Goal: Use online tool/utility: Use online tool/utility

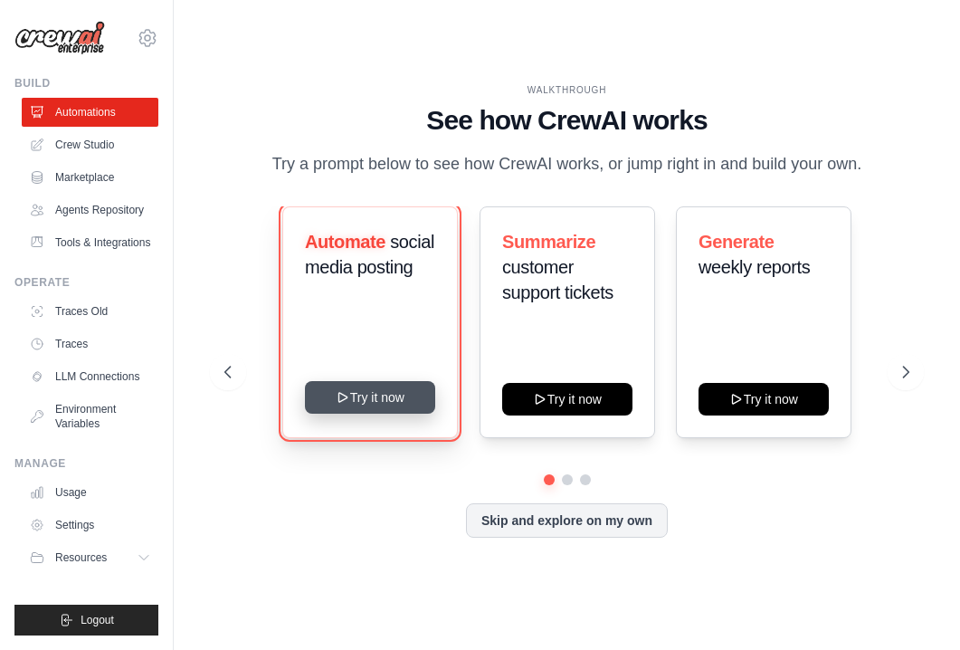
click at [389, 404] on button "Try it now" at bounding box center [370, 397] width 130 height 33
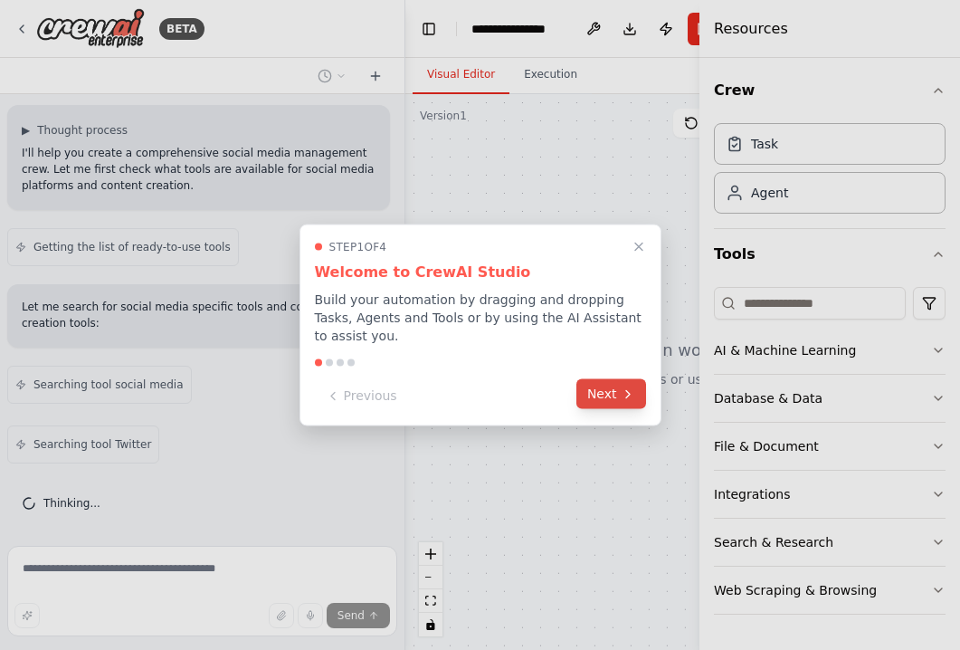
scroll to position [174, 0]
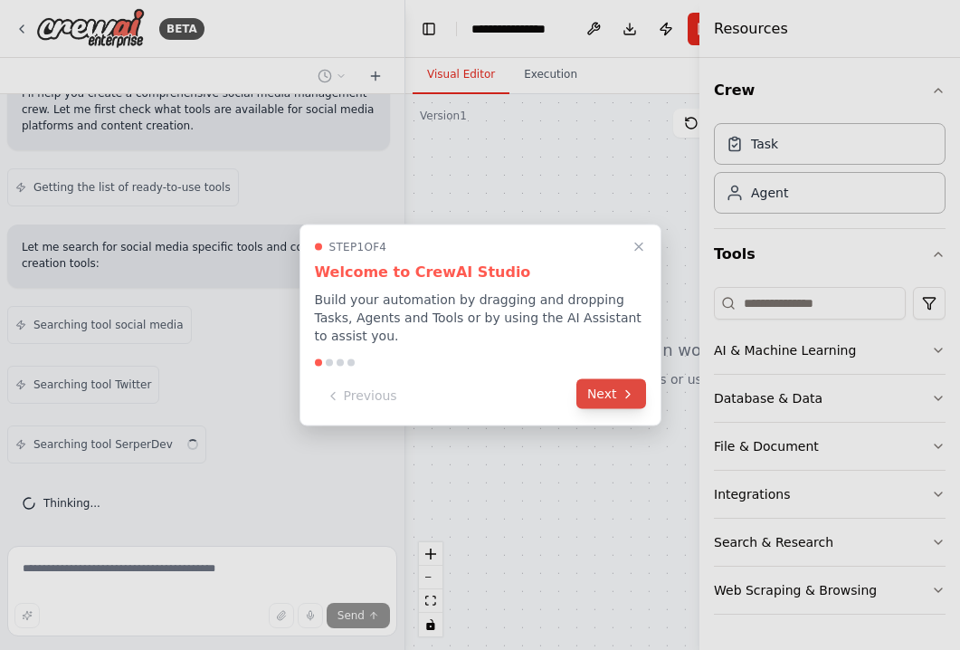
click at [601, 393] on button "Next" at bounding box center [611, 394] width 70 height 30
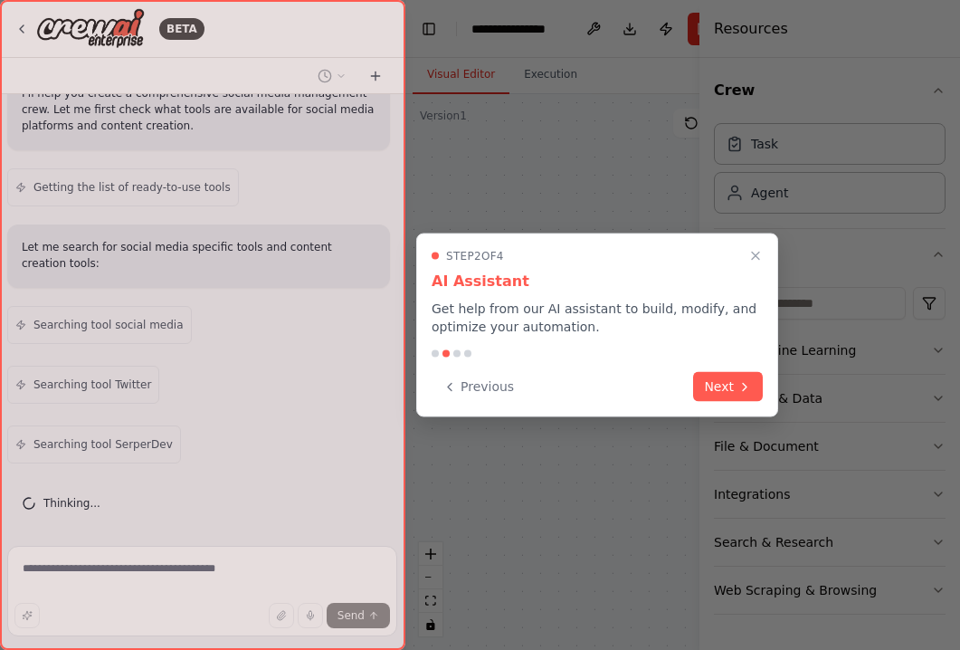
scroll to position [295, 0]
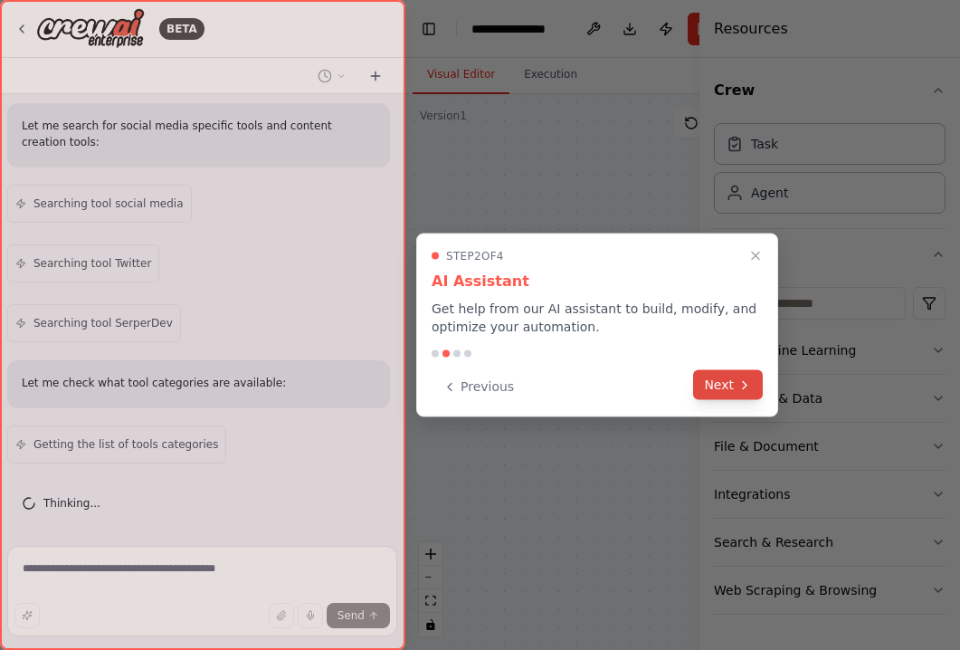
click at [729, 386] on button "Next" at bounding box center [728, 385] width 70 height 30
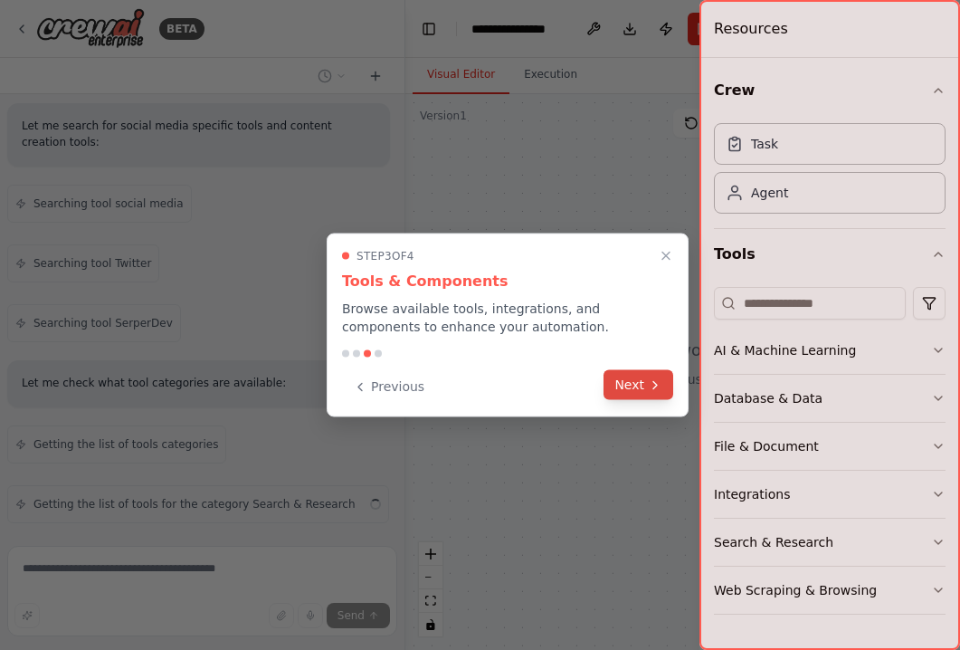
scroll to position [355, 0]
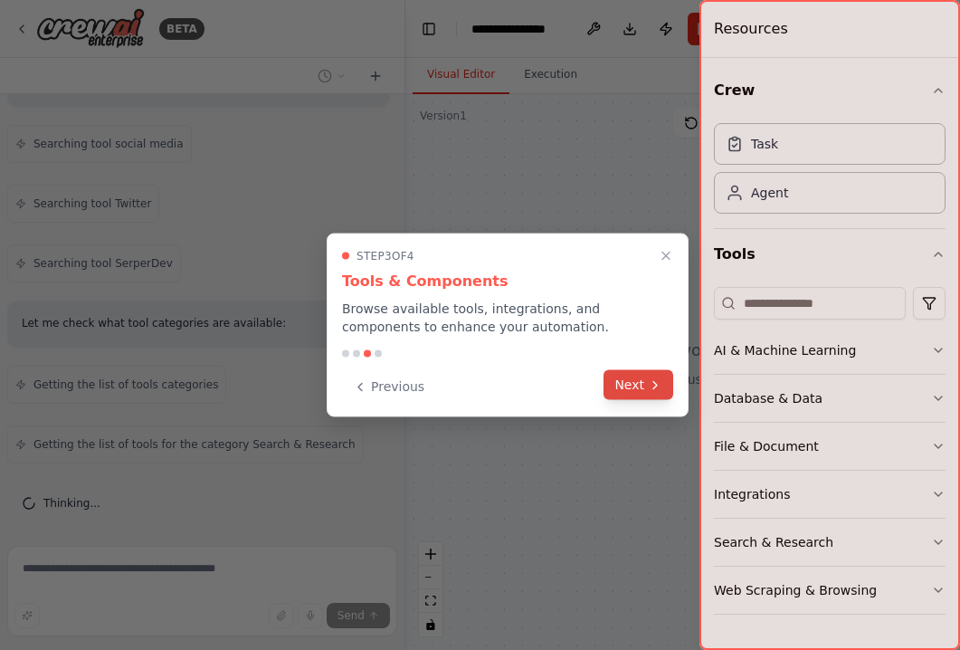
click at [659, 386] on icon at bounding box center [655, 384] width 14 height 14
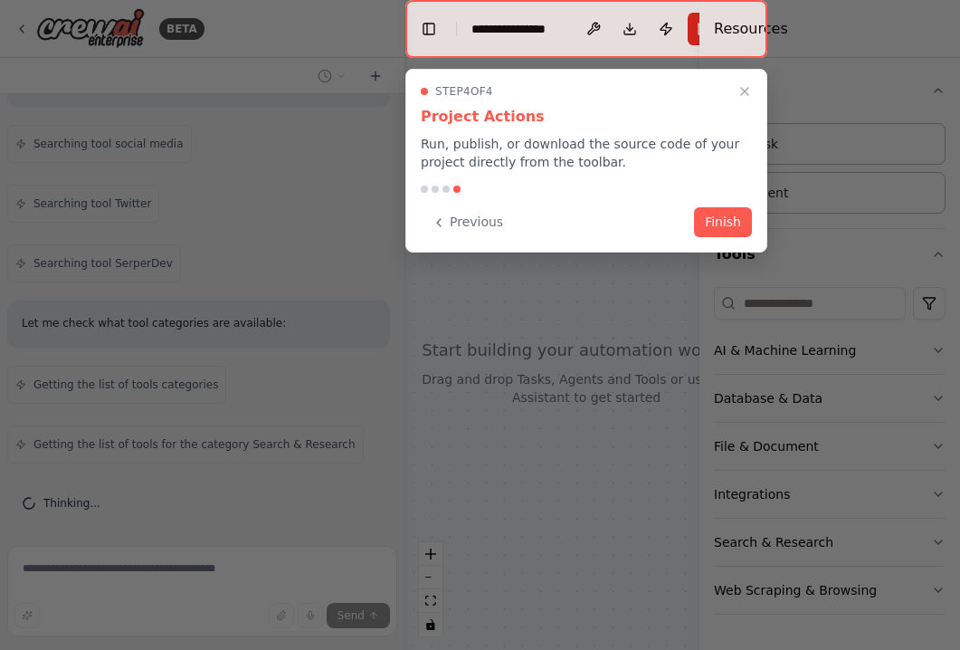
scroll to position [414, 0]
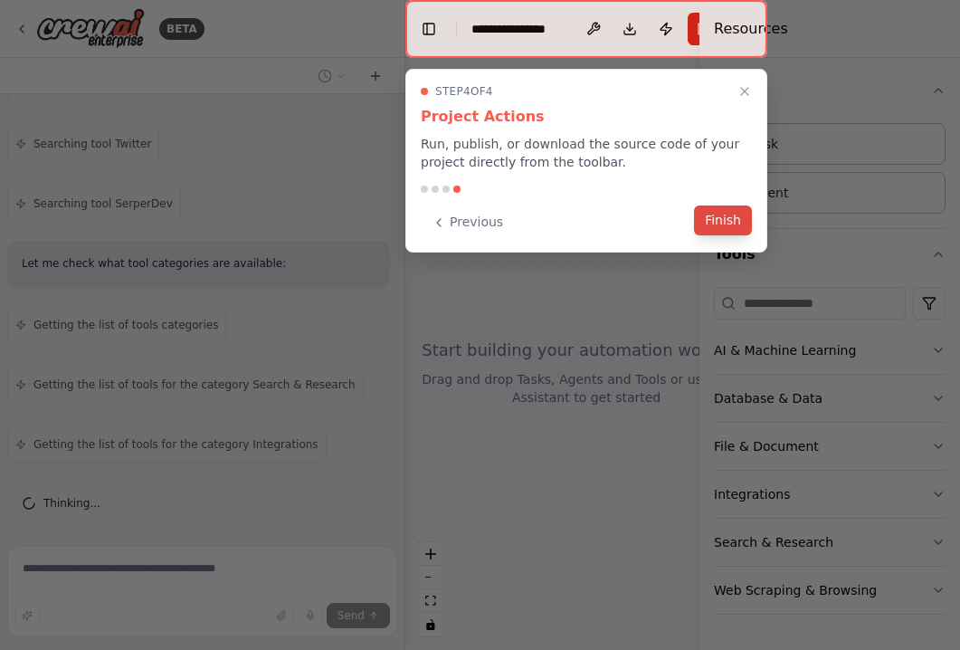
click at [742, 227] on button "Finish" at bounding box center [723, 220] width 58 height 30
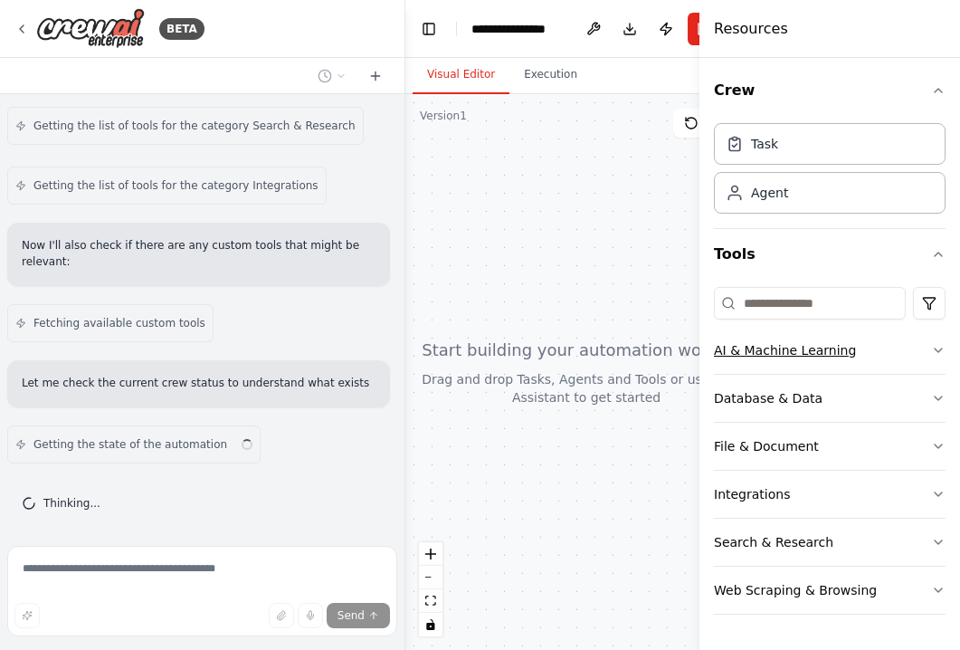
scroll to position [690, 0]
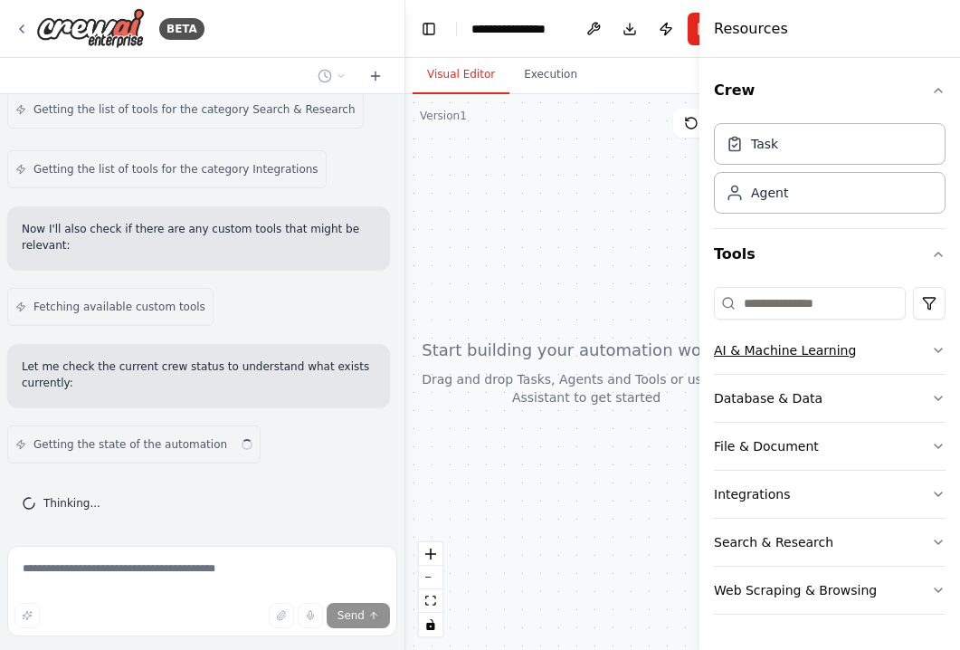
click at [889, 355] on button "AI & Machine Learning" at bounding box center [830, 350] width 232 height 47
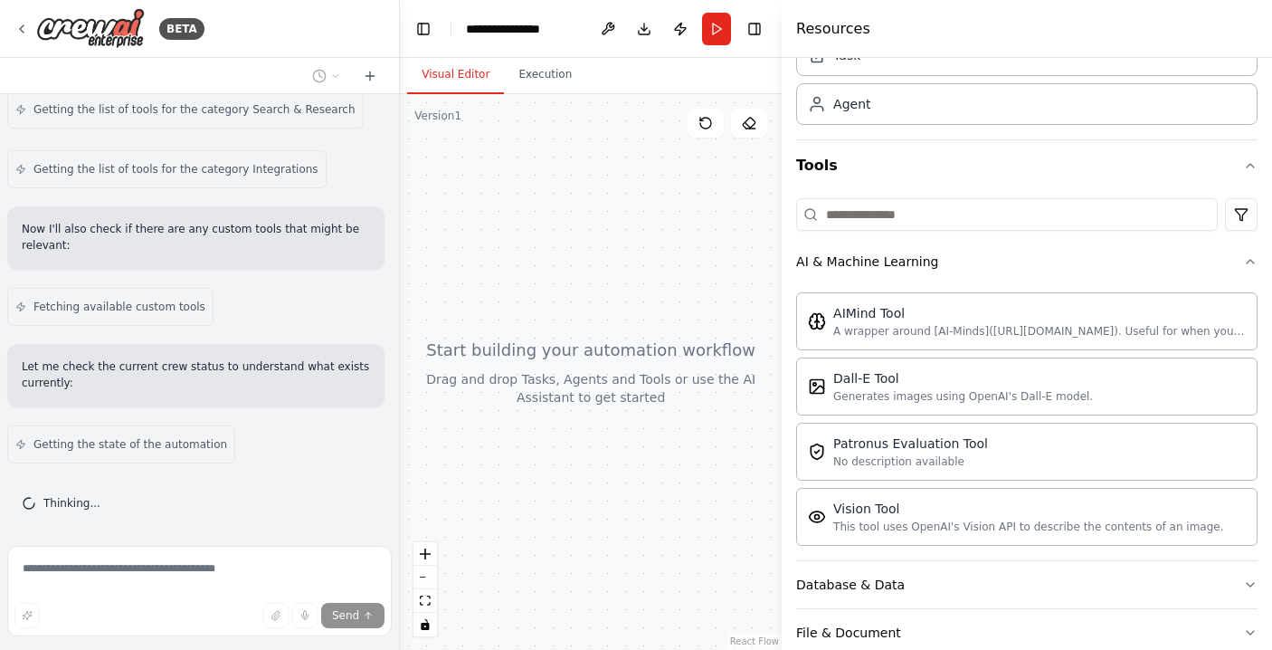
scroll to position [722, 0]
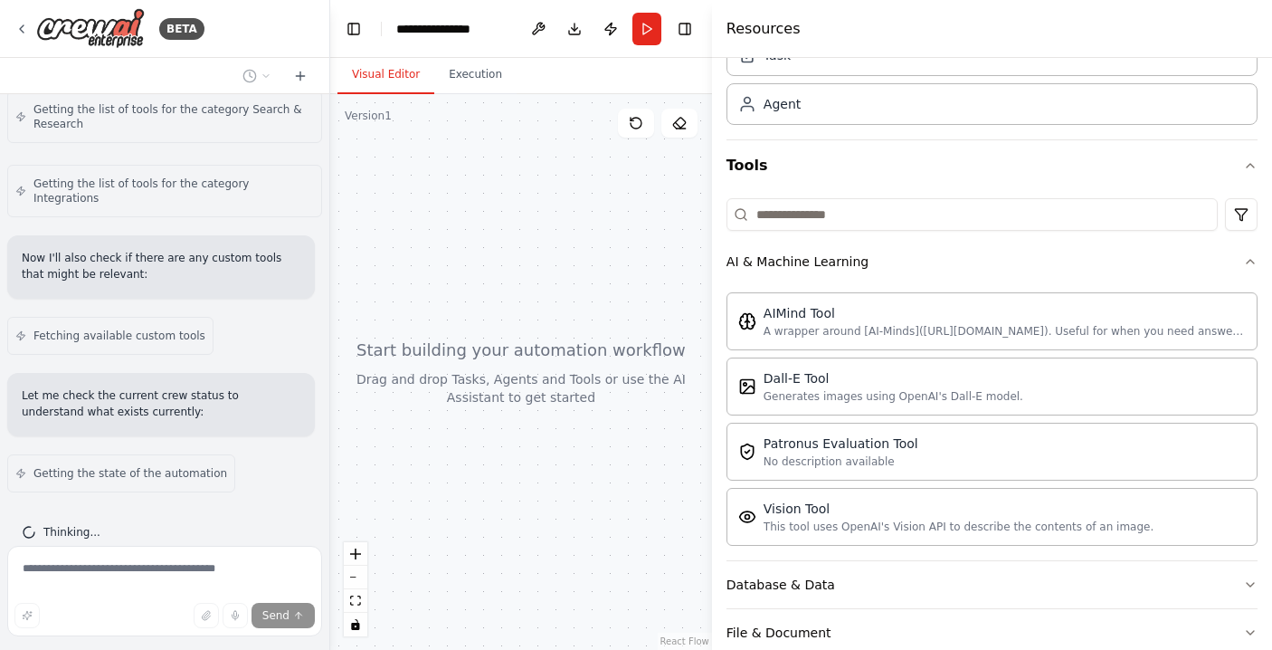
drag, startPoint x: 1014, startPoint y: 251, endPoint x: 426, endPoint y: 204, distance: 590.1
click at [426, 204] on div "BETA Create a crew that schedules and publishes social media content across mul…" at bounding box center [636, 325] width 1272 height 650
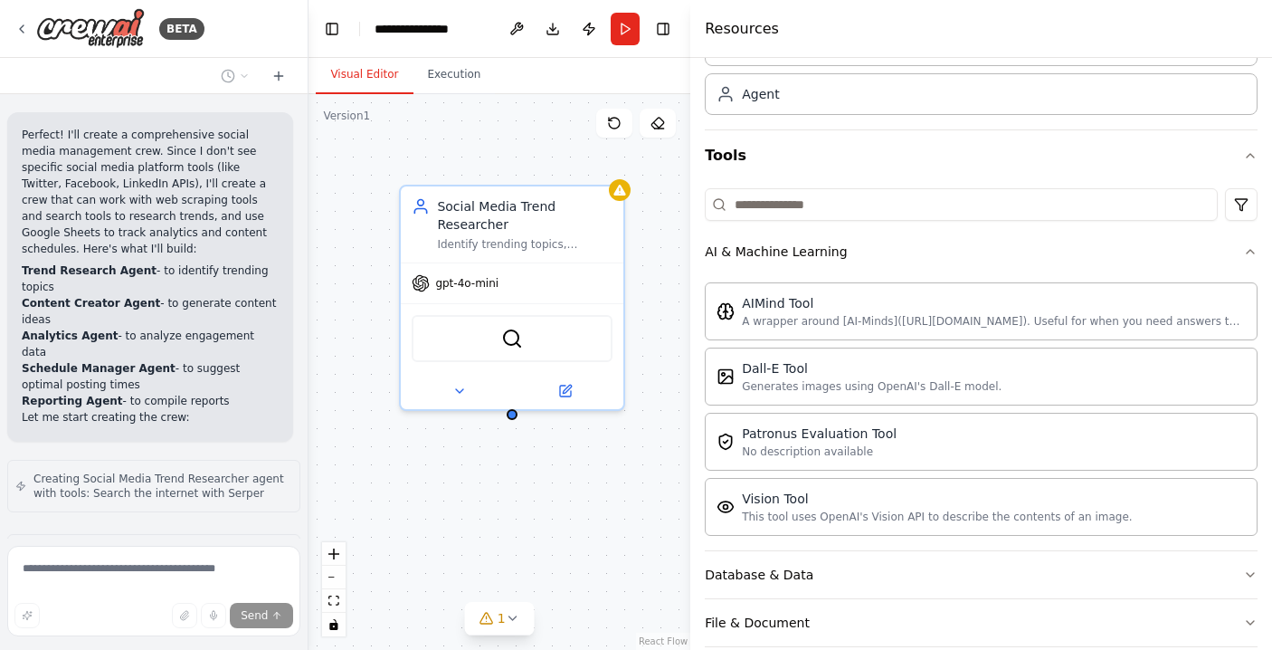
scroll to position [1227, 0]
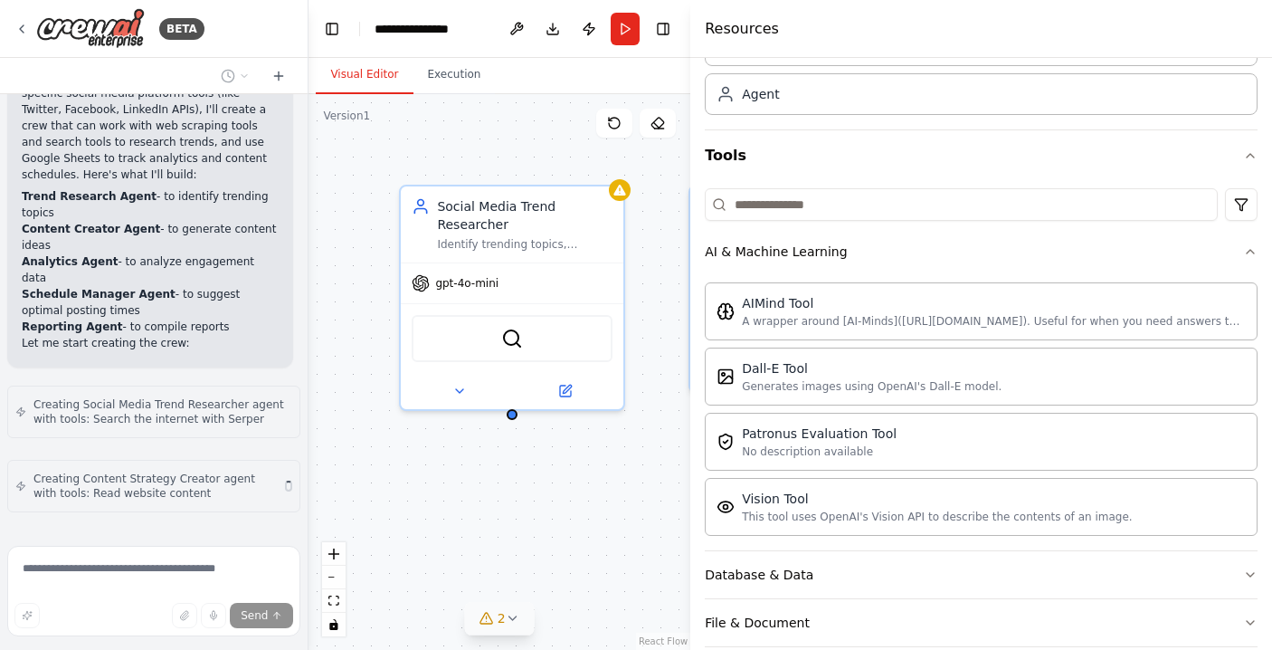
click at [528, 621] on button "2" at bounding box center [500, 618] width 70 height 33
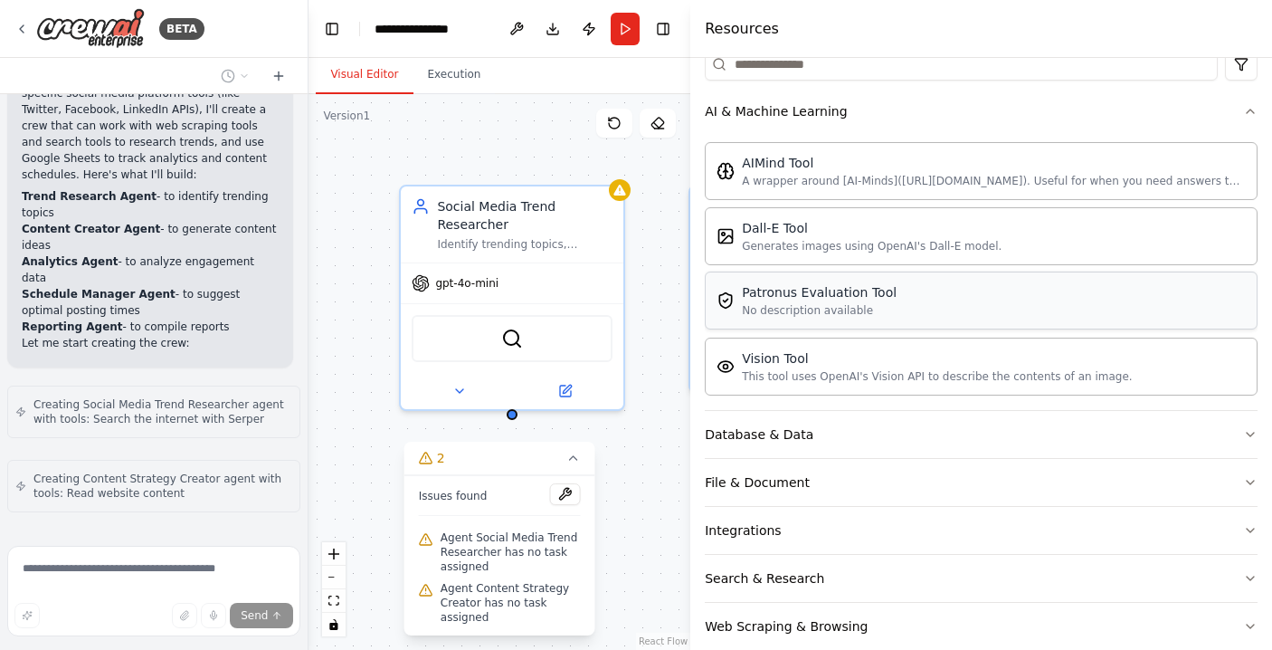
scroll to position [269, 0]
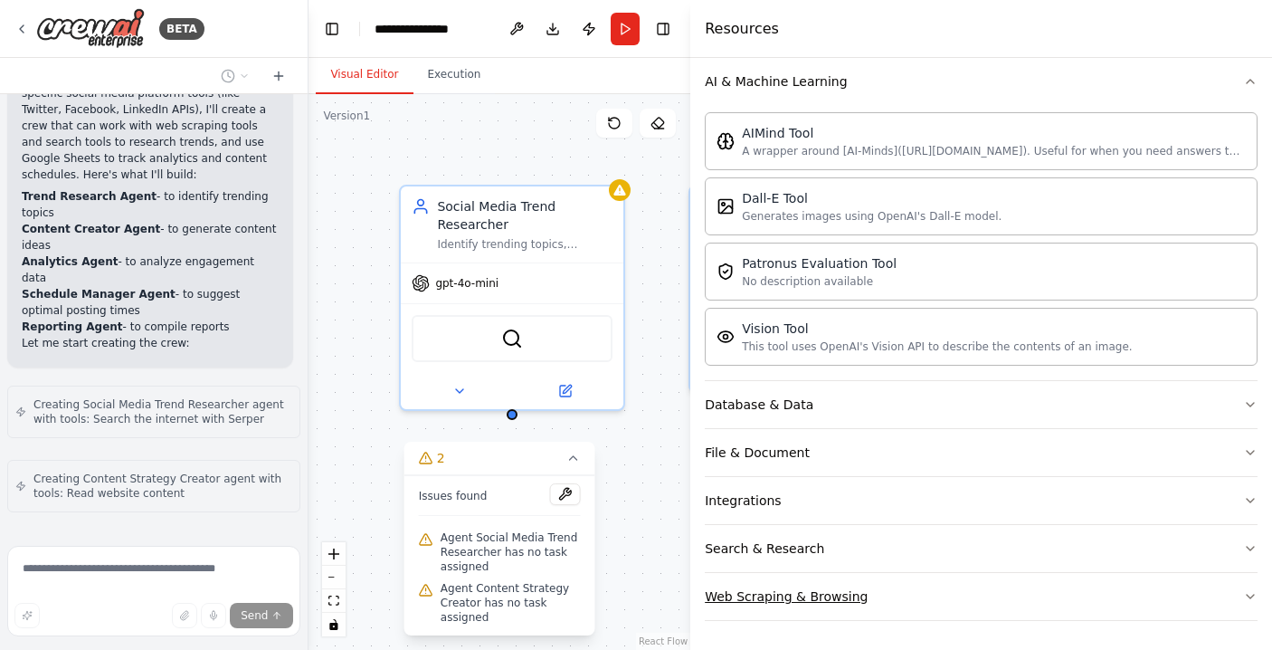
click at [766, 598] on div "Web Scraping & Browsing" at bounding box center [786, 596] width 163 height 18
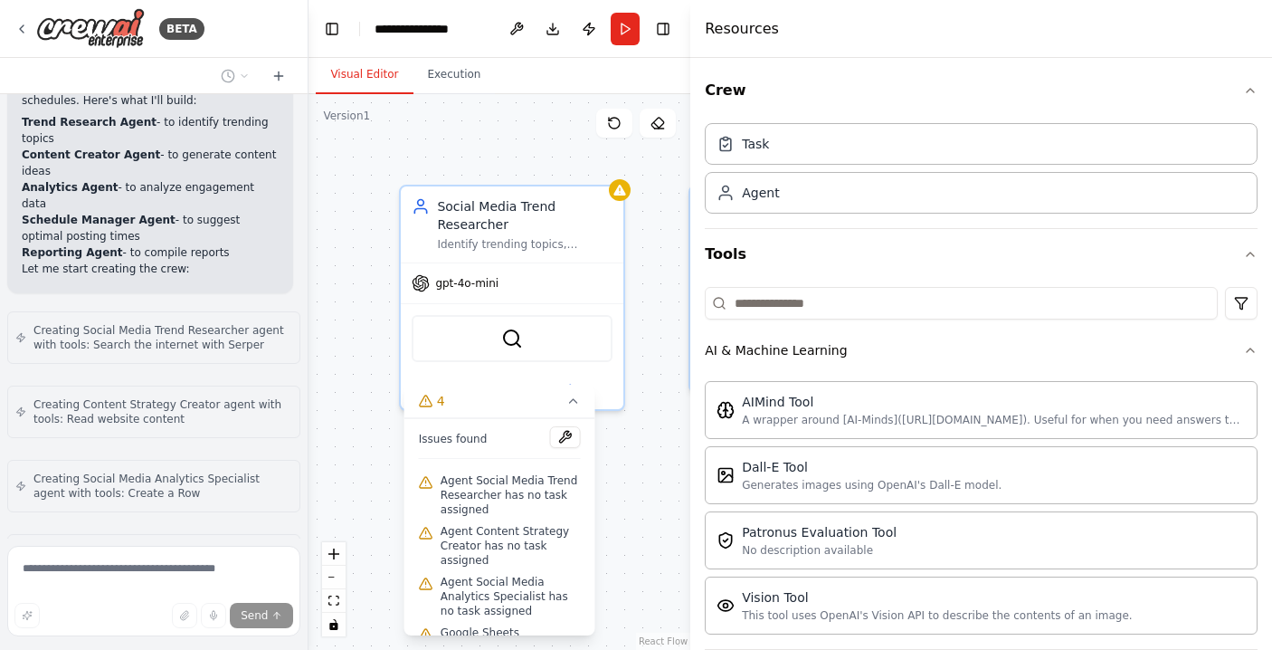
scroll to position [1376, 0]
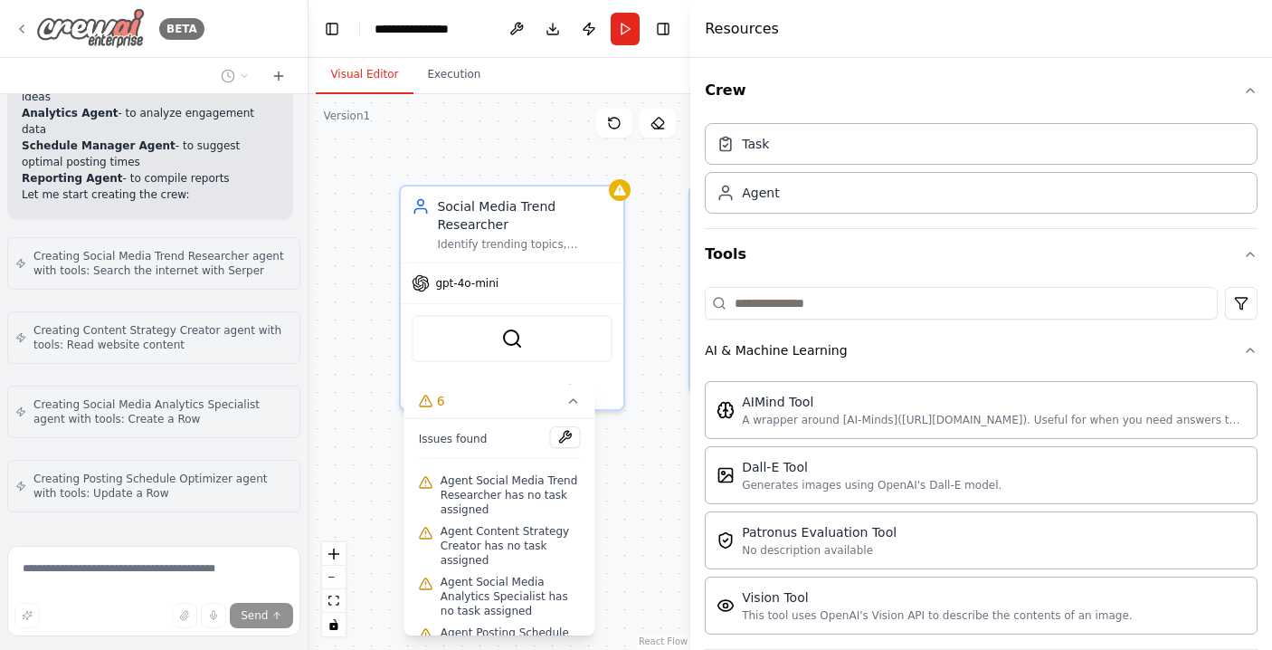
click at [19, 24] on icon at bounding box center [21, 29] width 14 height 14
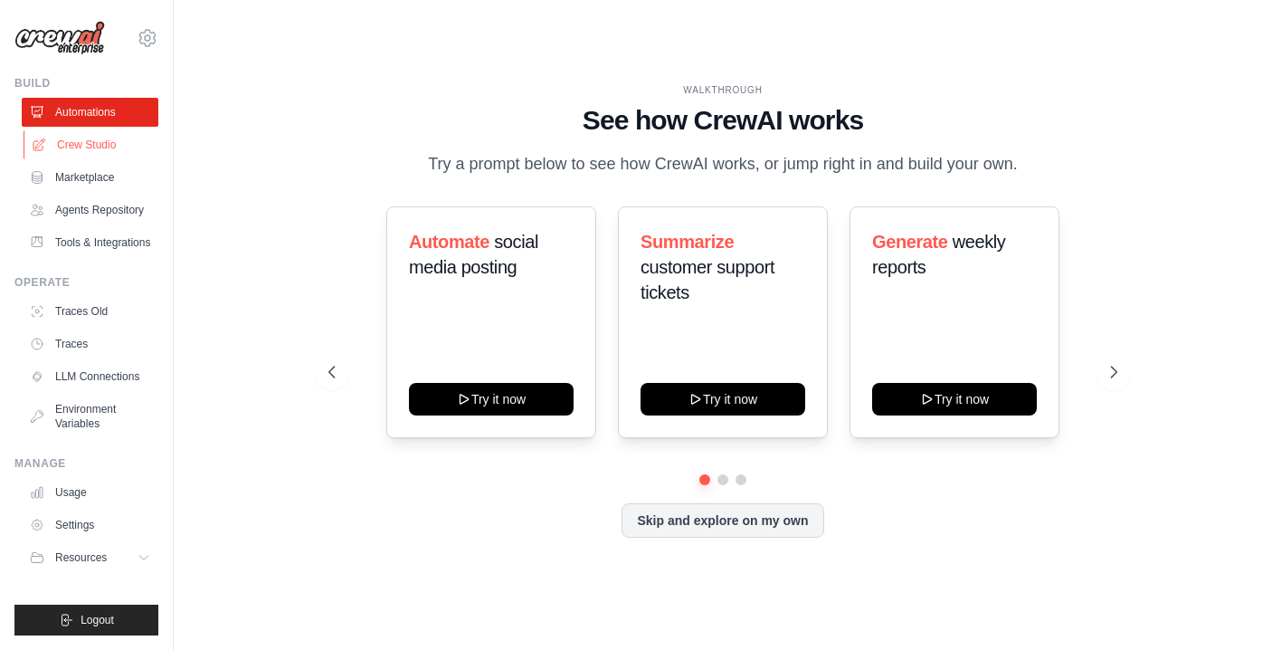
click at [93, 145] on link "Crew Studio" at bounding box center [92, 144] width 137 height 29
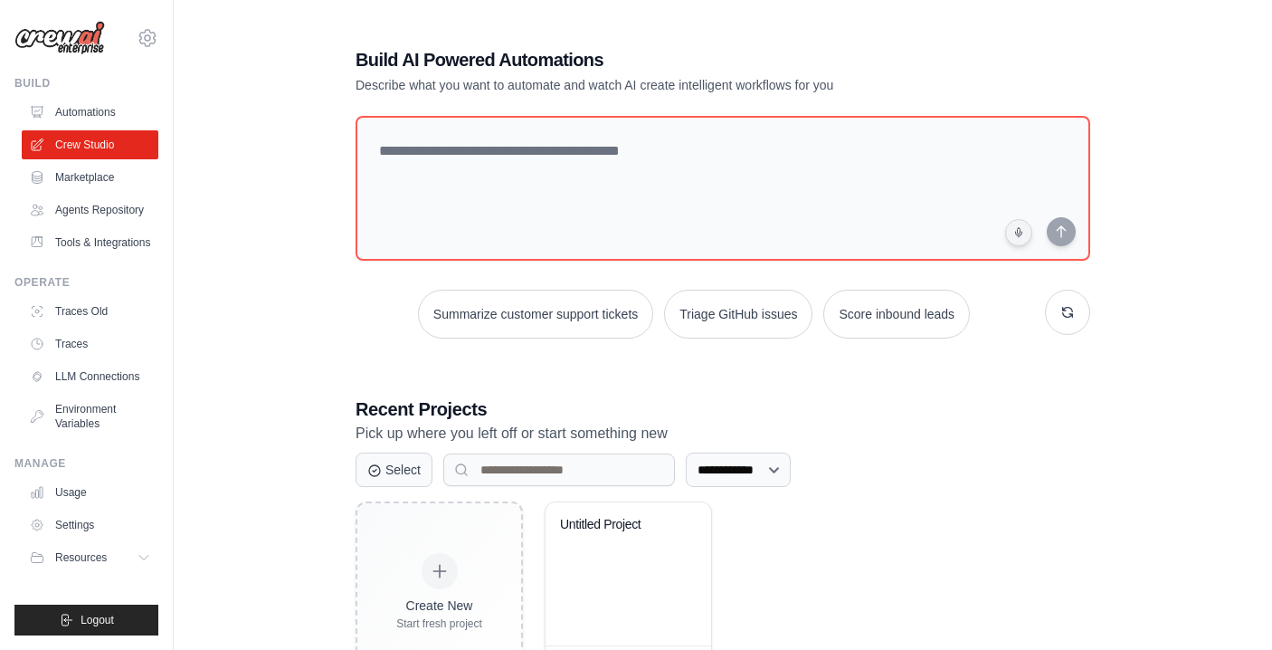
scroll to position [79, 0]
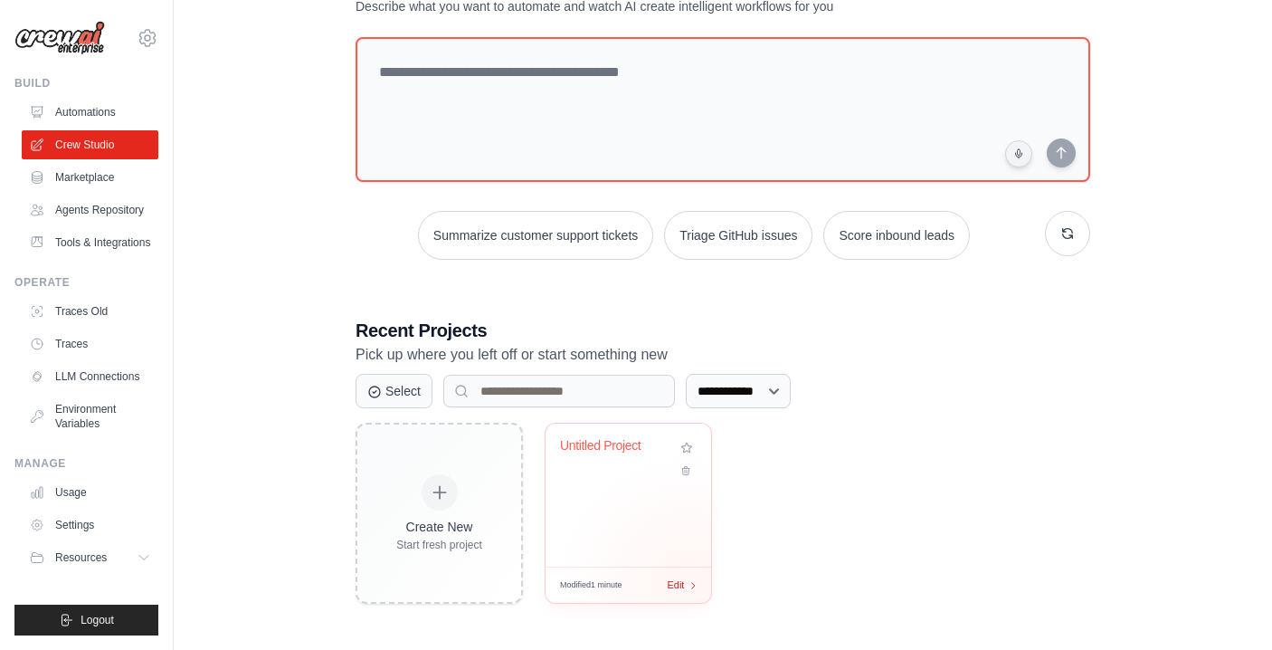
click at [690, 586] on div "Modified 1 minute Edit" at bounding box center [629, 585] width 166 height 36
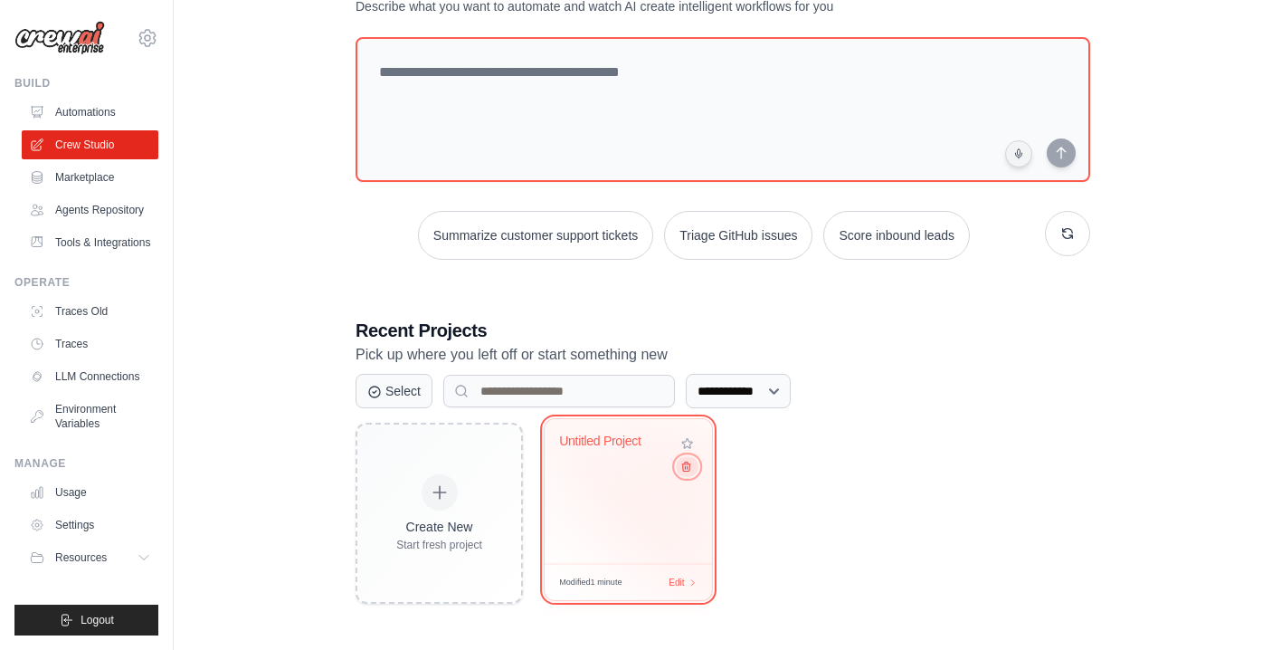
click at [688, 470] on icon at bounding box center [687, 467] width 12 height 12
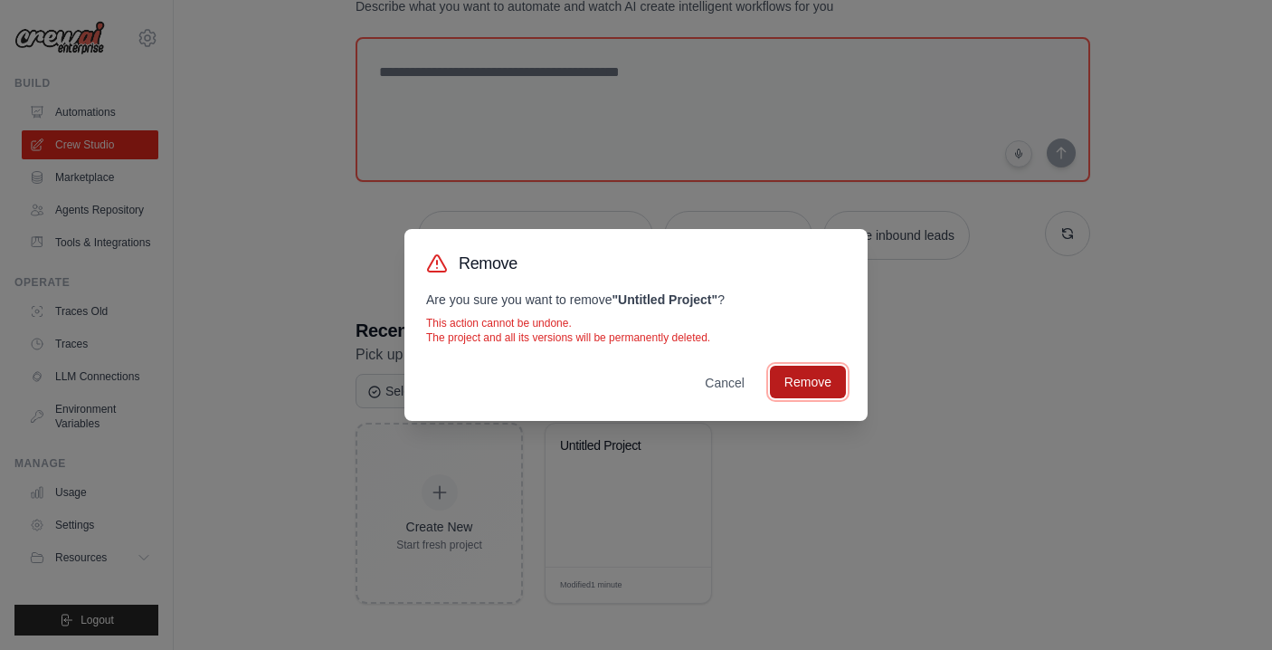
click at [823, 382] on button "Remove" at bounding box center [808, 382] width 76 height 33
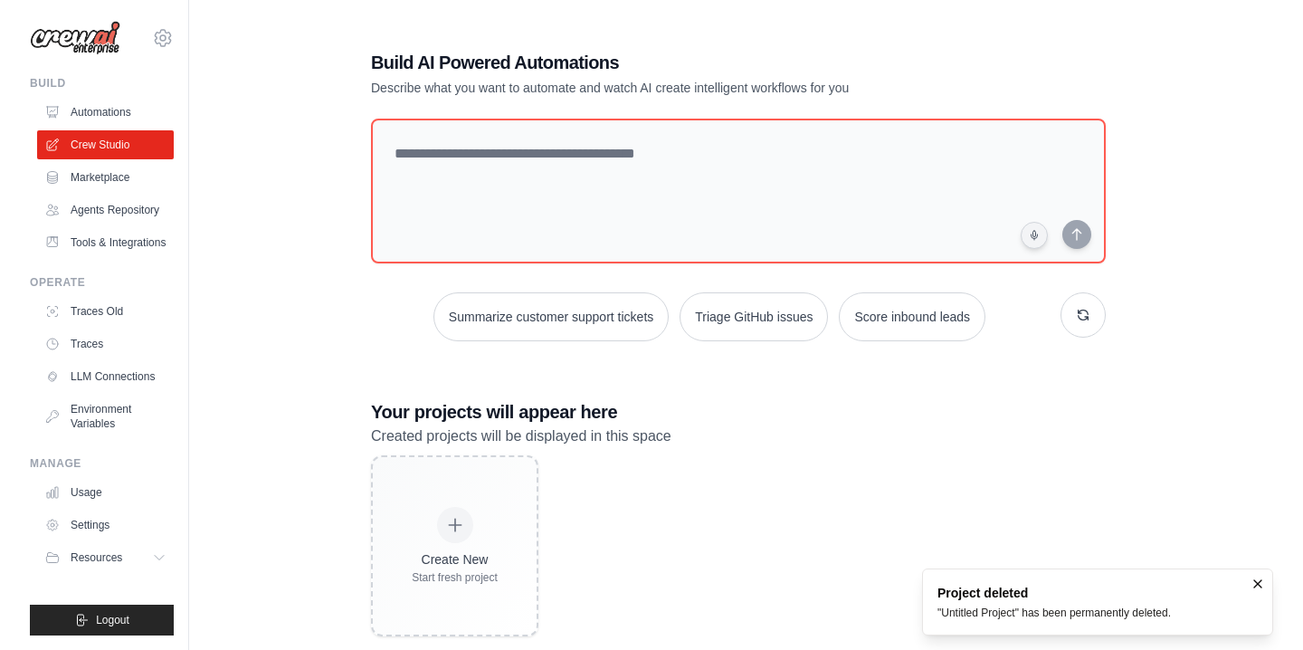
scroll to position [36, 0]
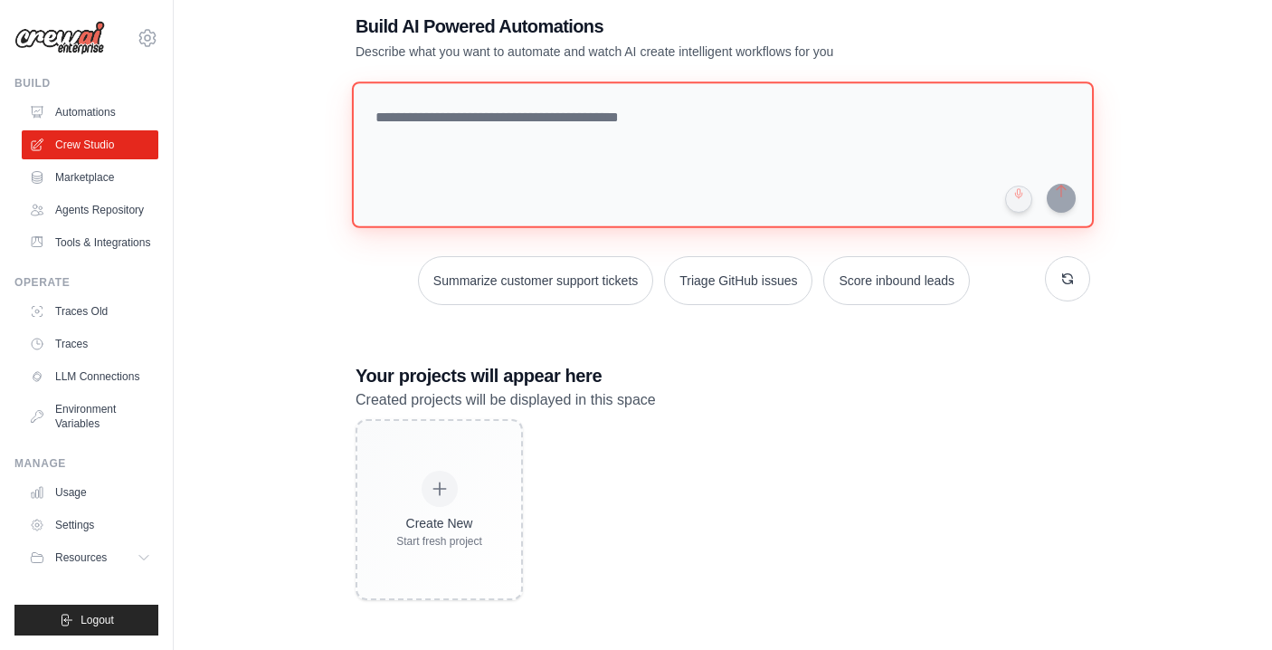
click at [539, 137] on textarea at bounding box center [723, 154] width 742 height 147
click at [531, 159] on textarea at bounding box center [723, 154] width 742 height 147
click at [445, 133] on textarea at bounding box center [723, 154] width 742 height 147
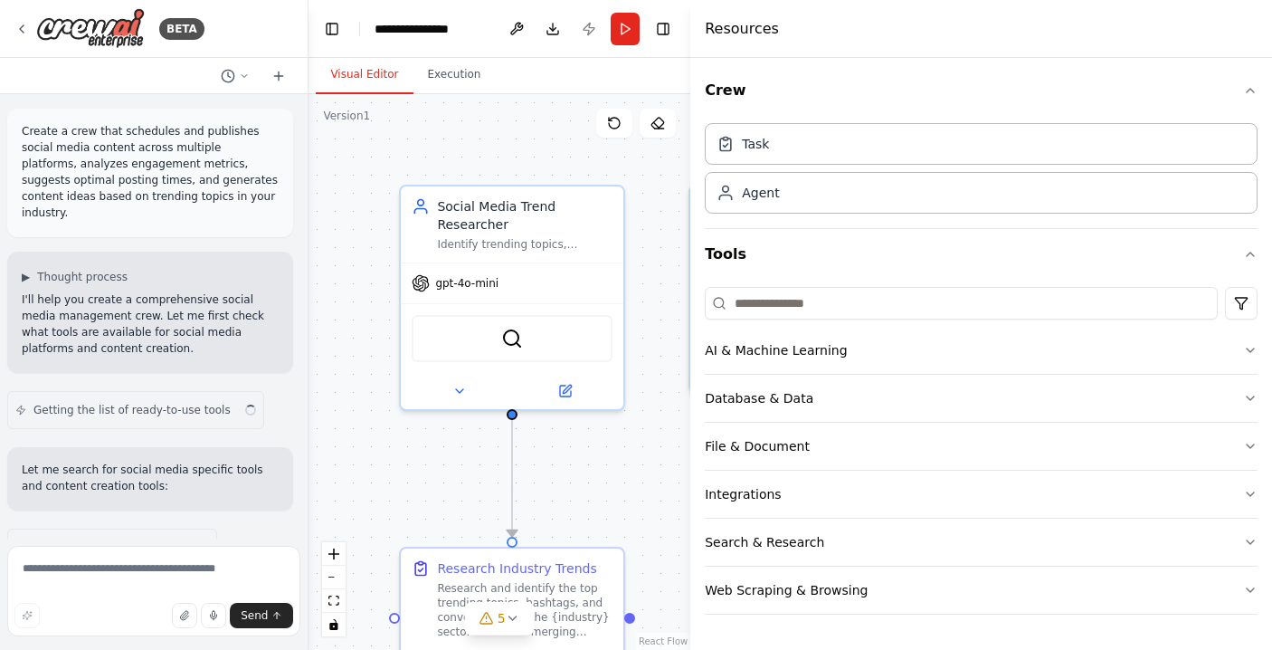
scroll to position [1455, 0]
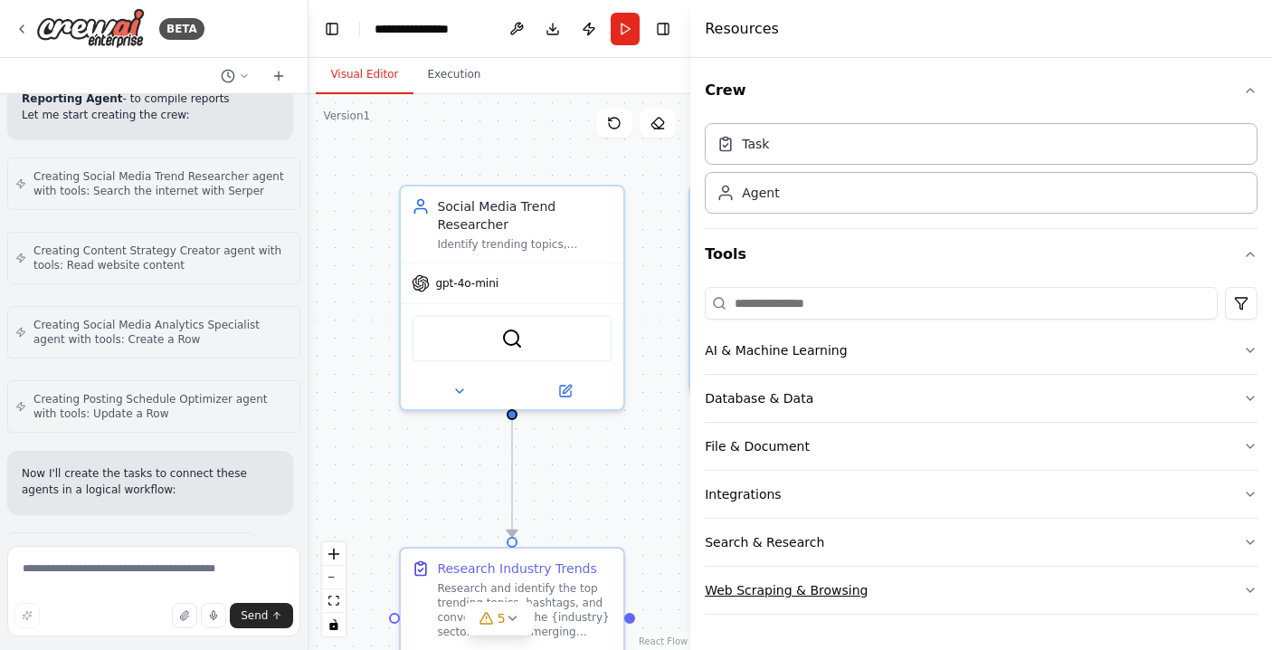
click at [840, 586] on div "Web Scraping & Browsing" at bounding box center [786, 590] width 163 height 18
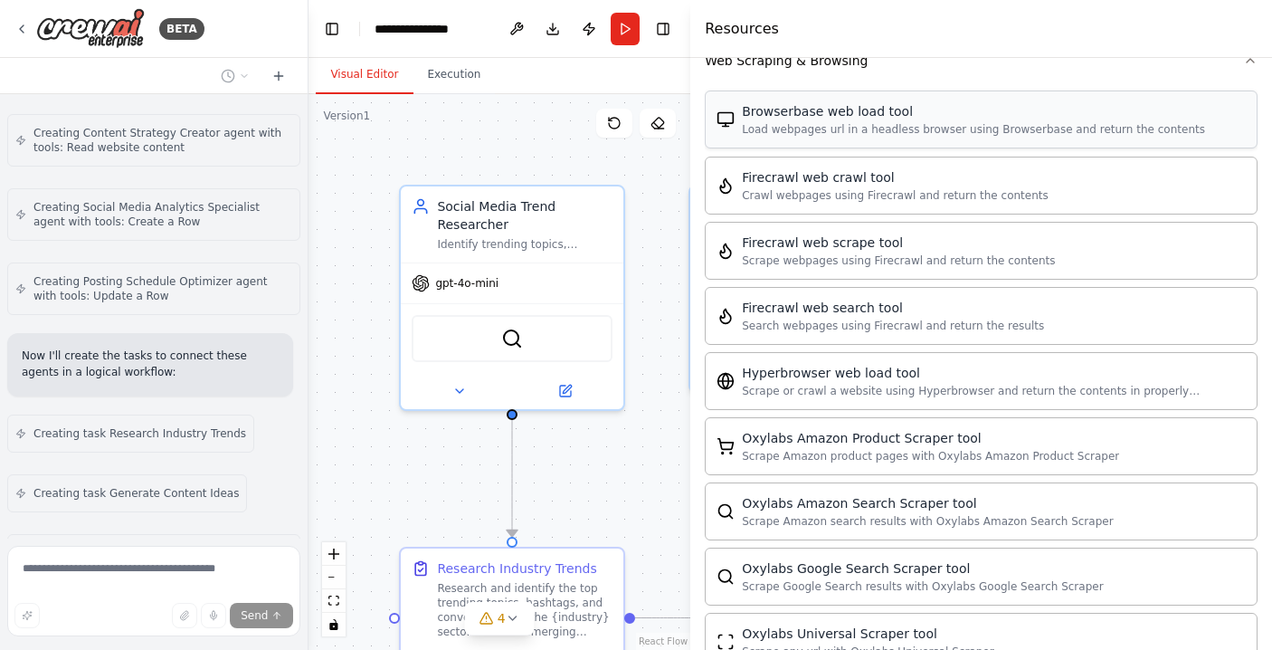
scroll to position [1633, 0]
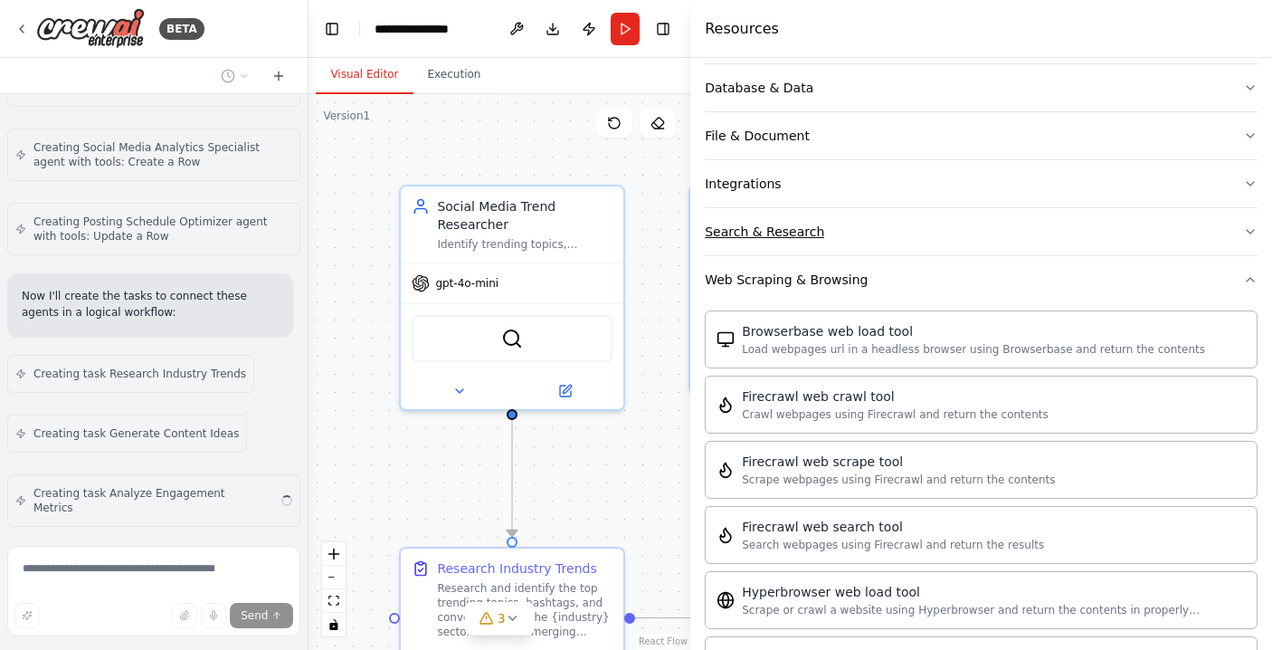
click at [900, 240] on button "Search & Research" at bounding box center [981, 231] width 553 height 47
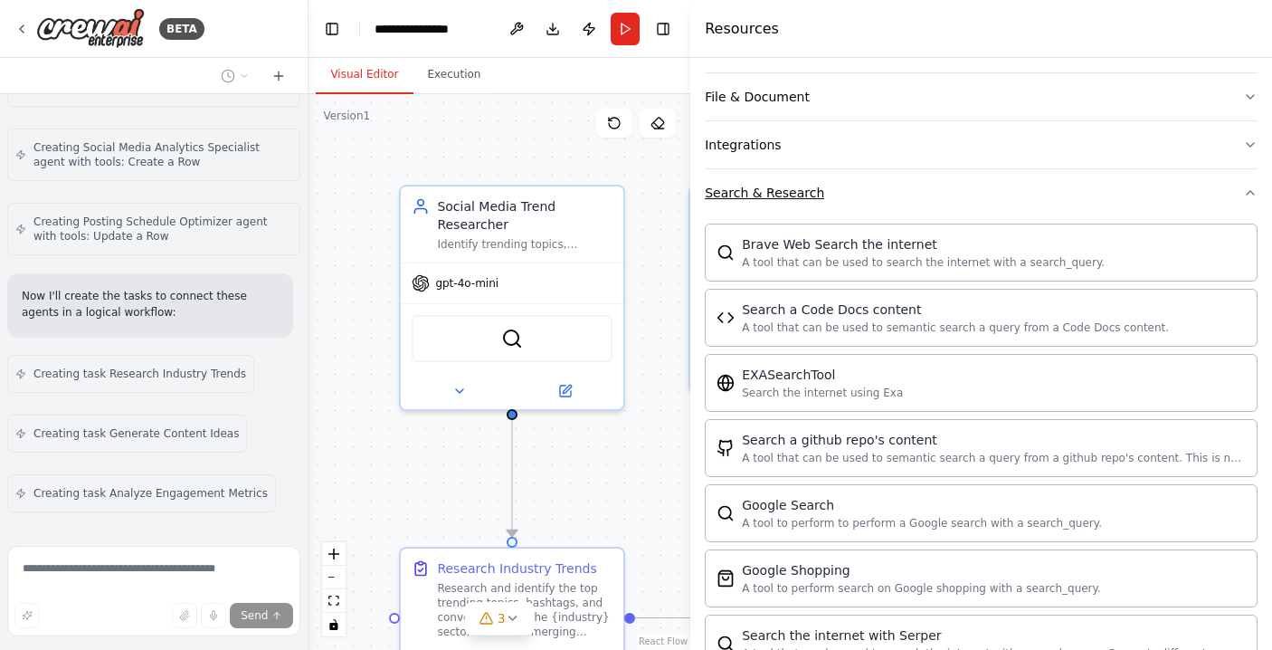
scroll to position [339, 0]
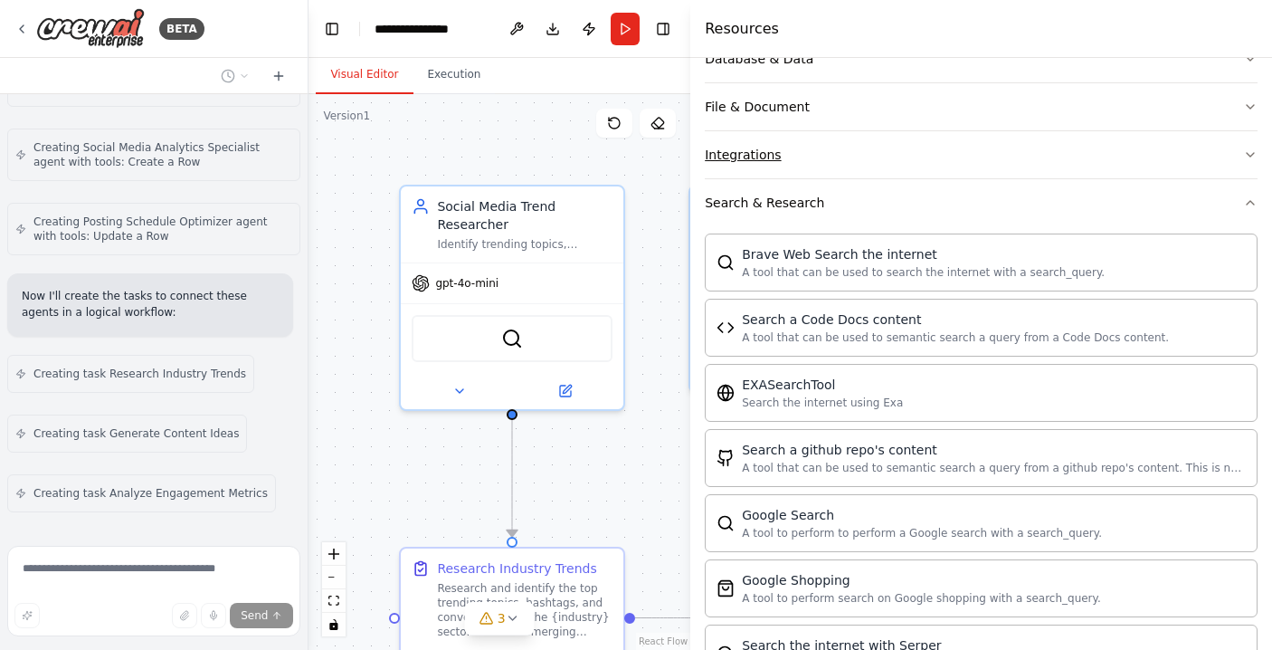
click at [889, 160] on button "Integrations" at bounding box center [981, 154] width 553 height 47
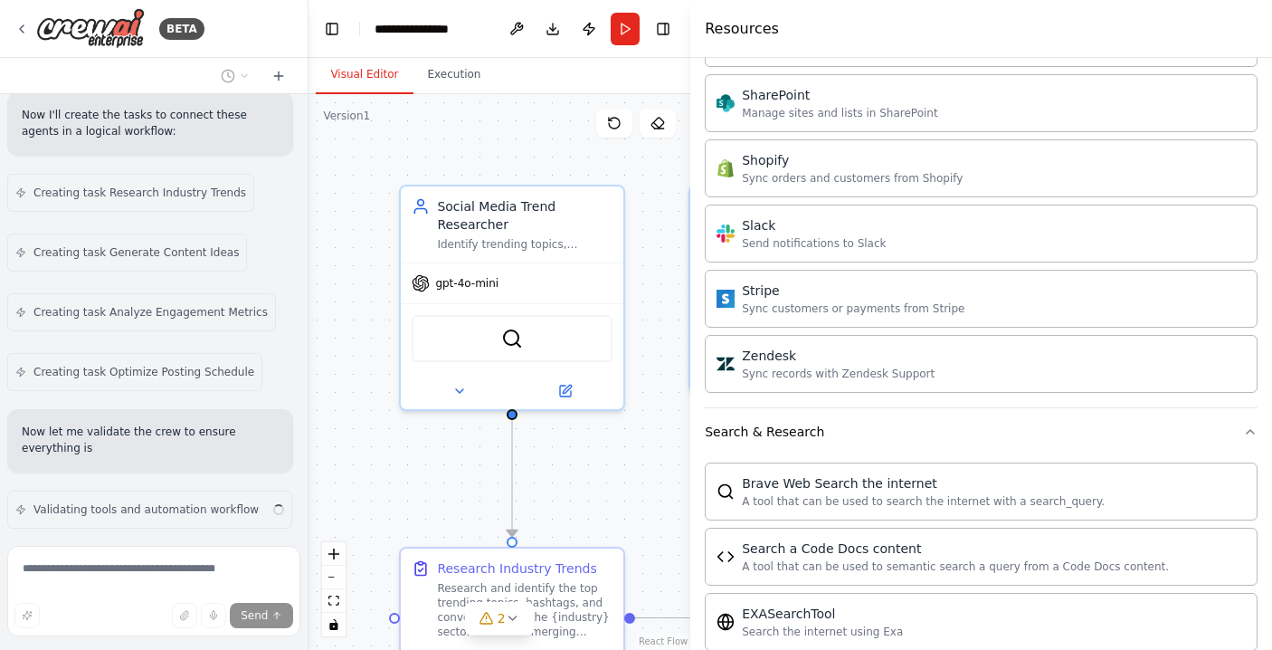
scroll to position [1830, 0]
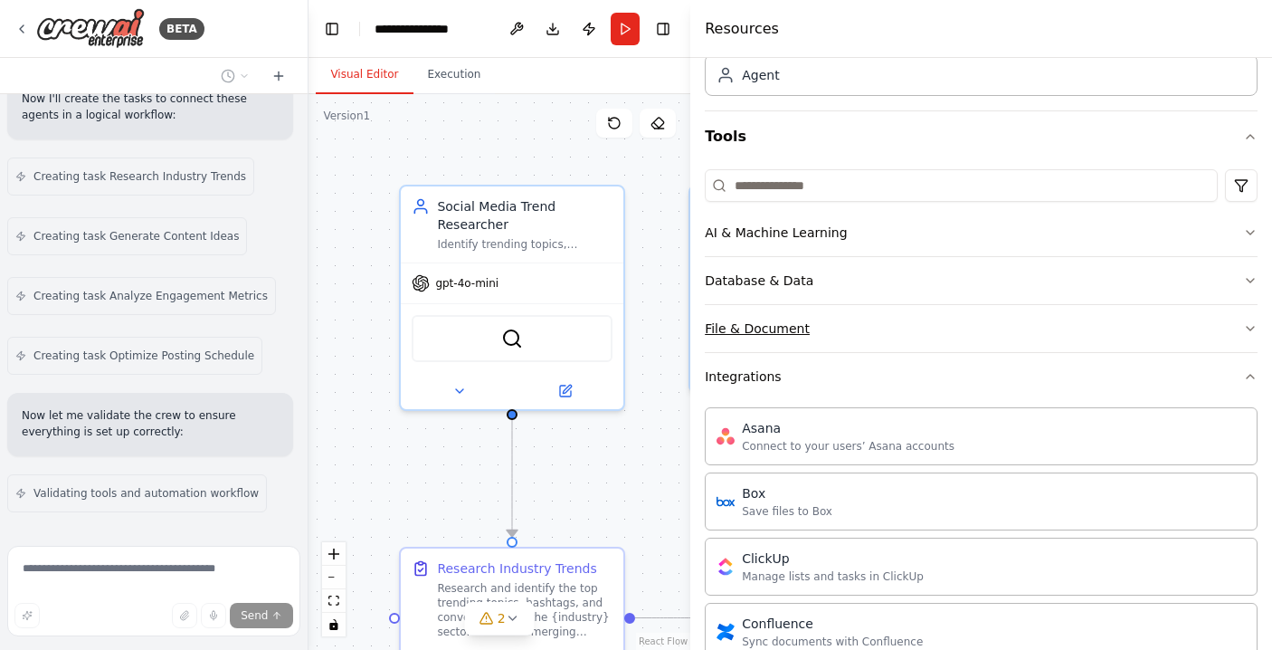
click at [841, 334] on button "File & Document" at bounding box center [981, 328] width 553 height 47
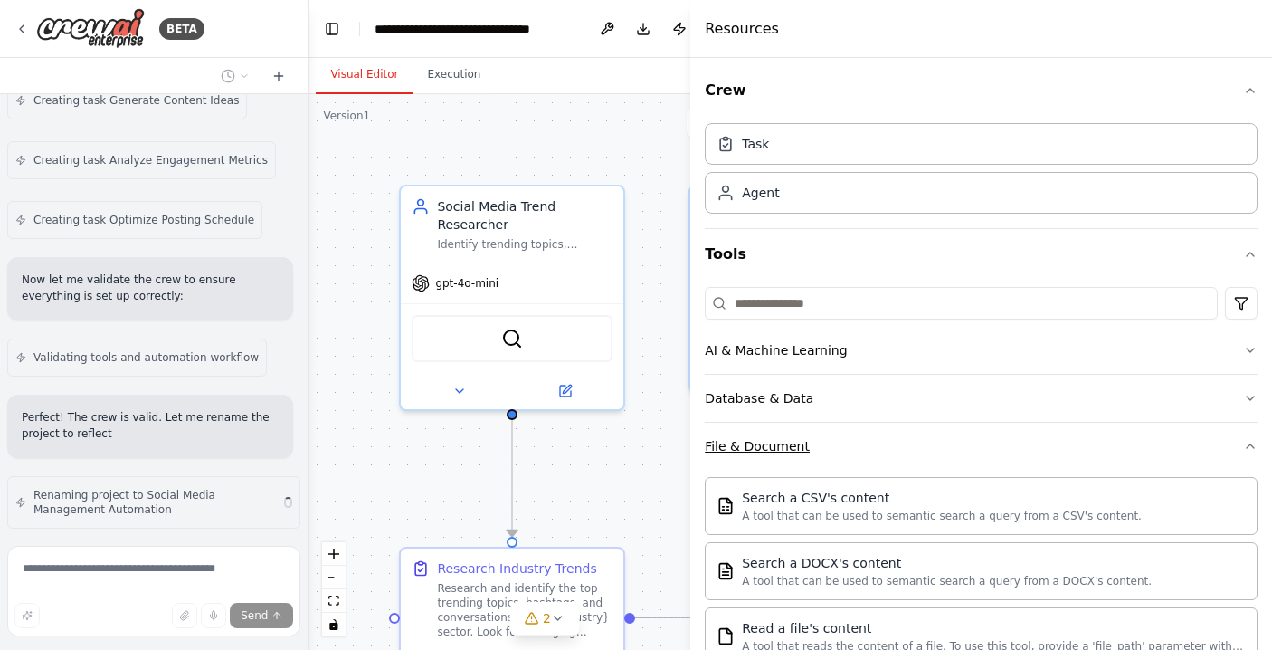
scroll to position [1982, 0]
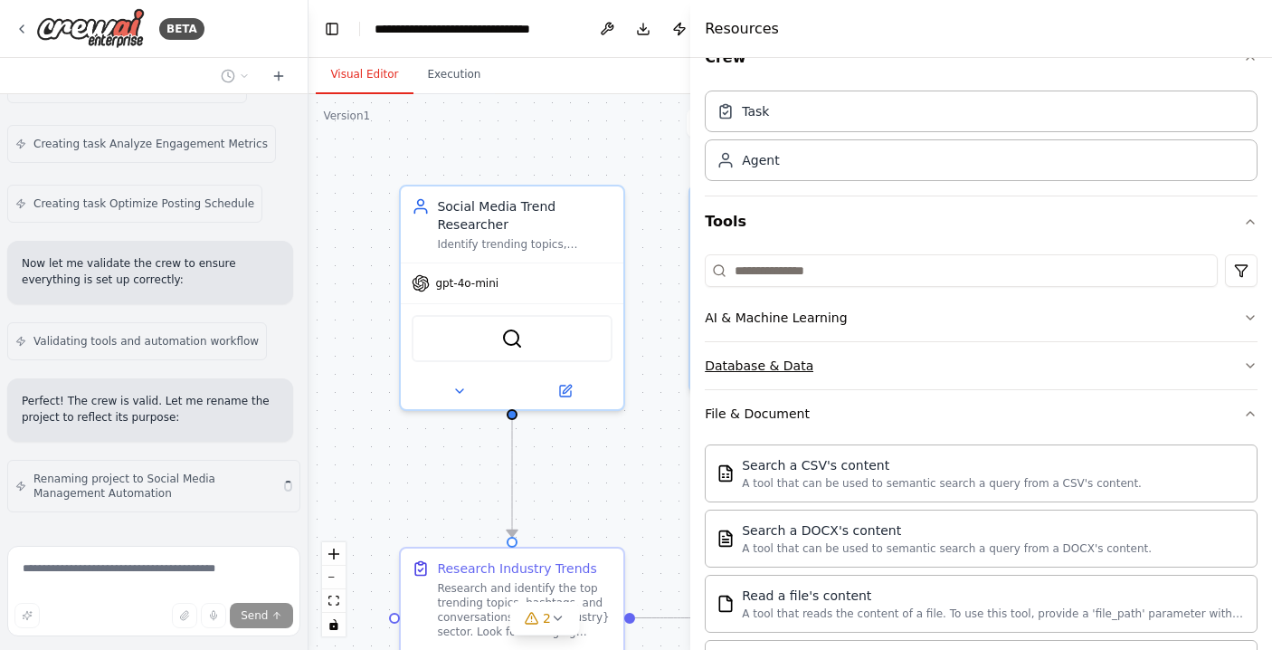
click at [823, 373] on button "Database & Data" at bounding box center [981, 365] width 553 height 47
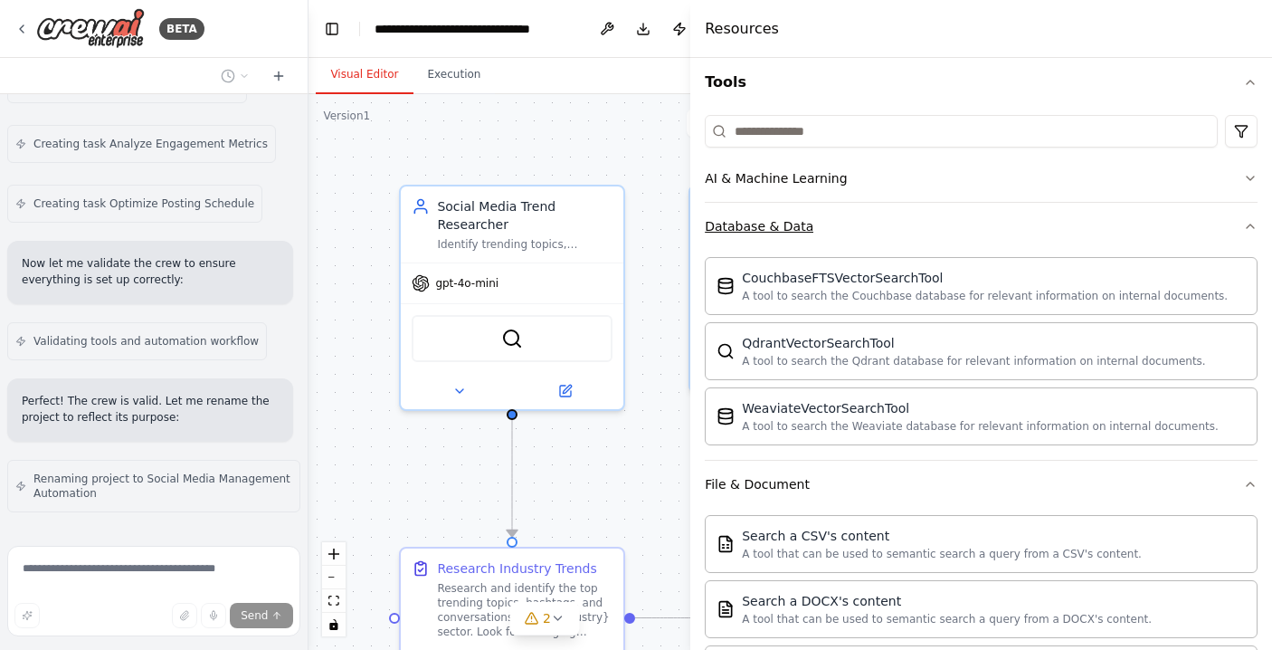
scroll to position [151, 0]
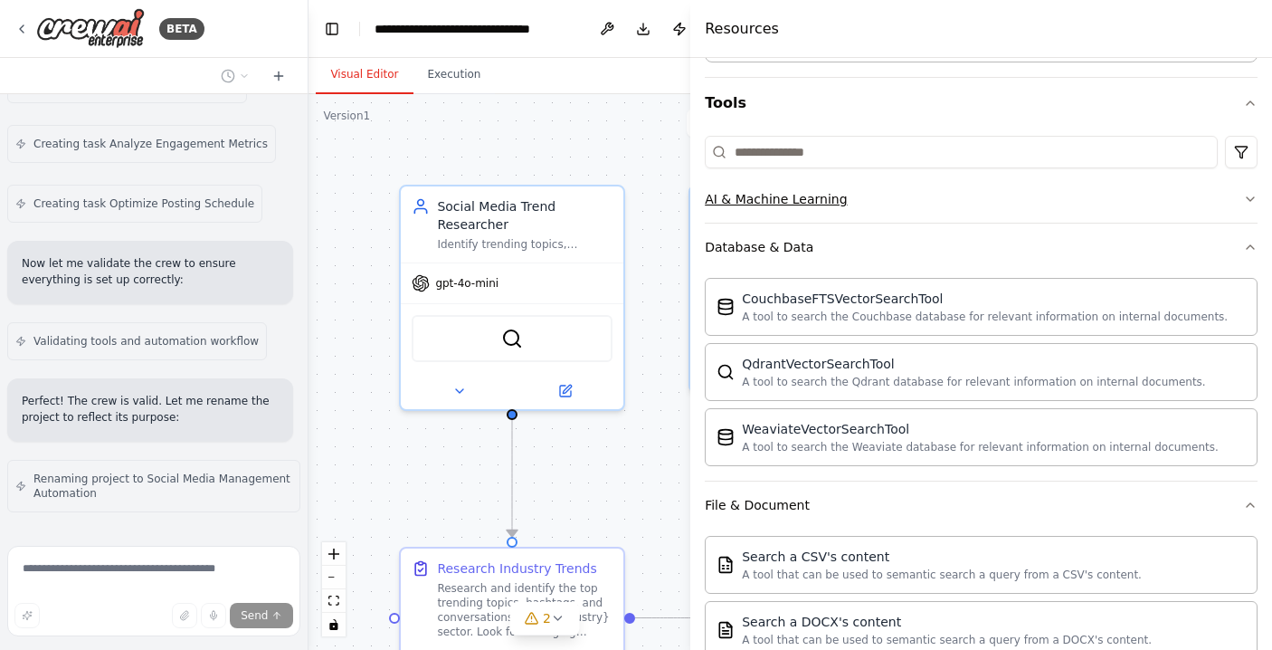
click at [853, 199] on button "AI & Machine Learning" at bounding box center [981, 199] width 553 height 47
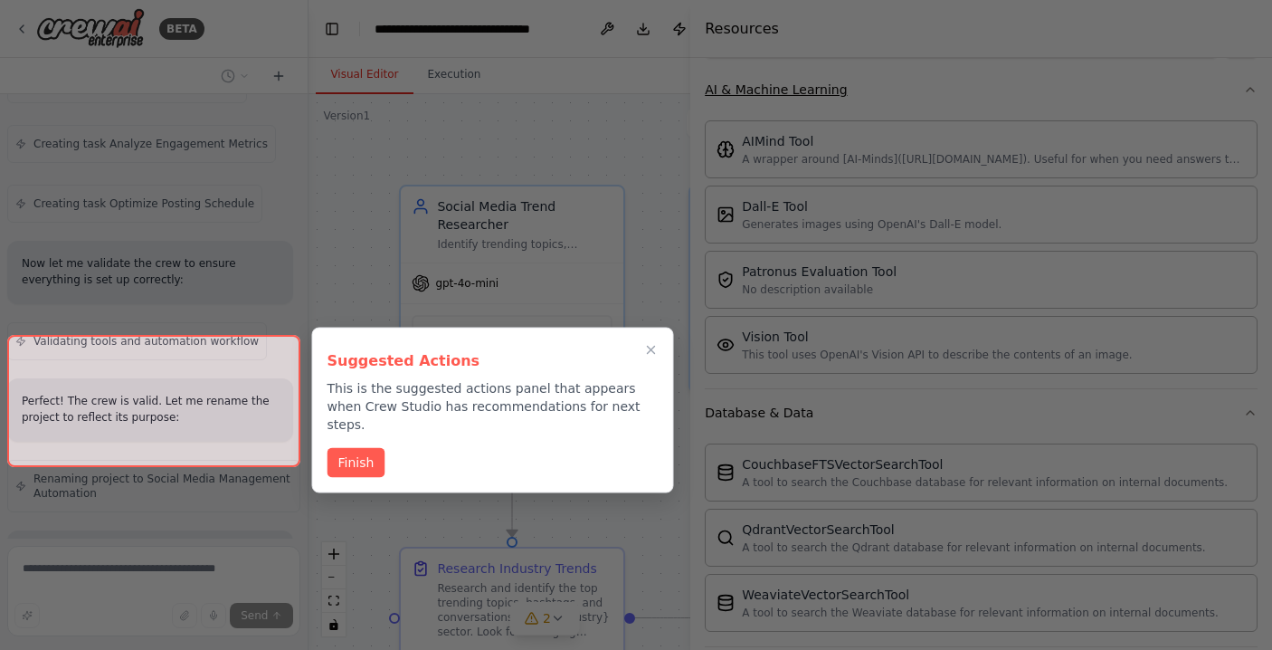
scroll to position [2190, 0]
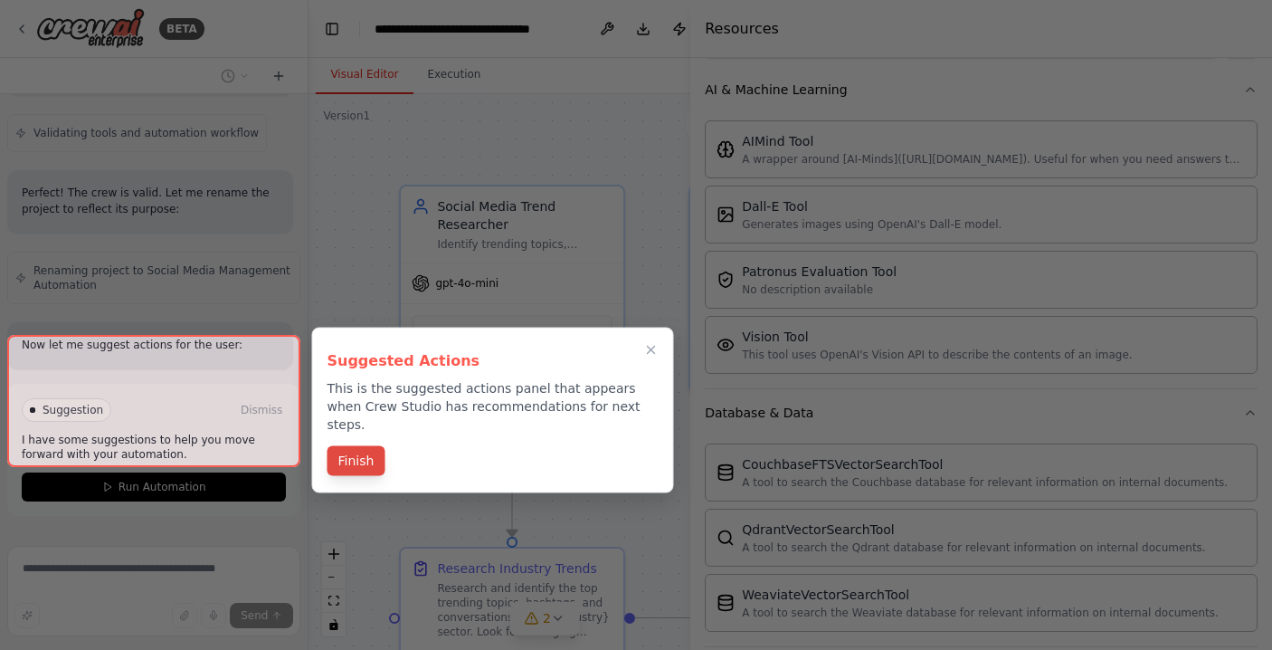
click at [357, 449] on button "Finish" at bounding box center [357, 461] width 58 height 30
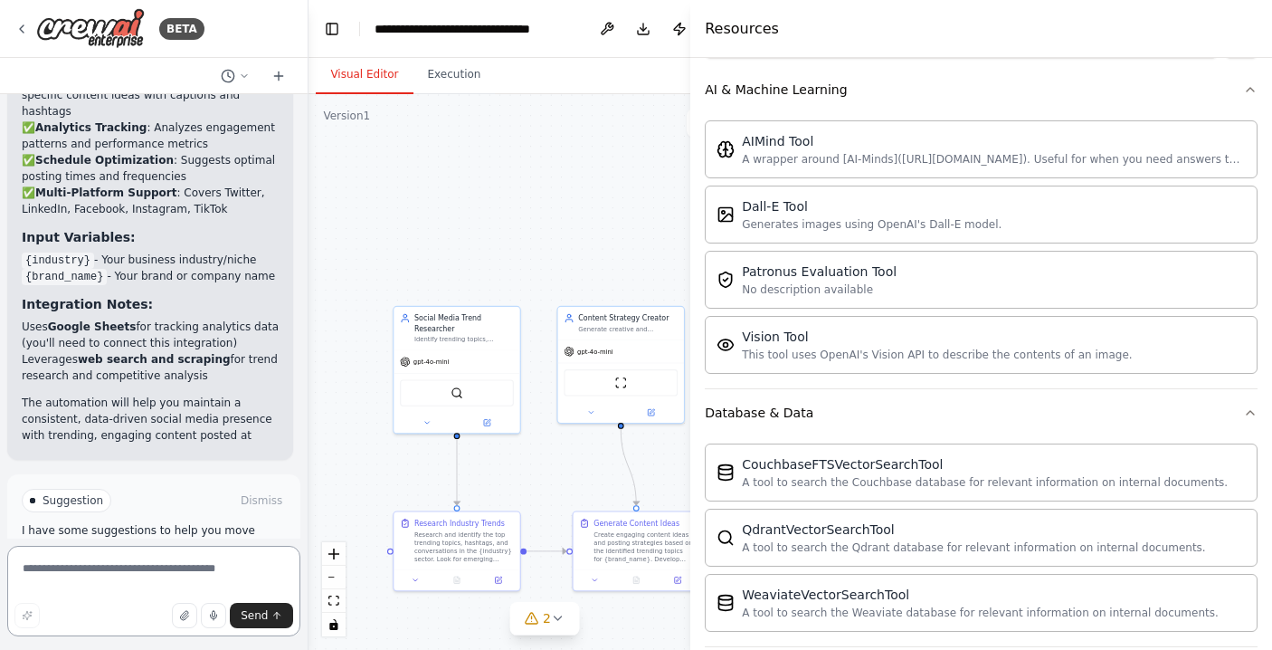
scroll to position [2995, 0]
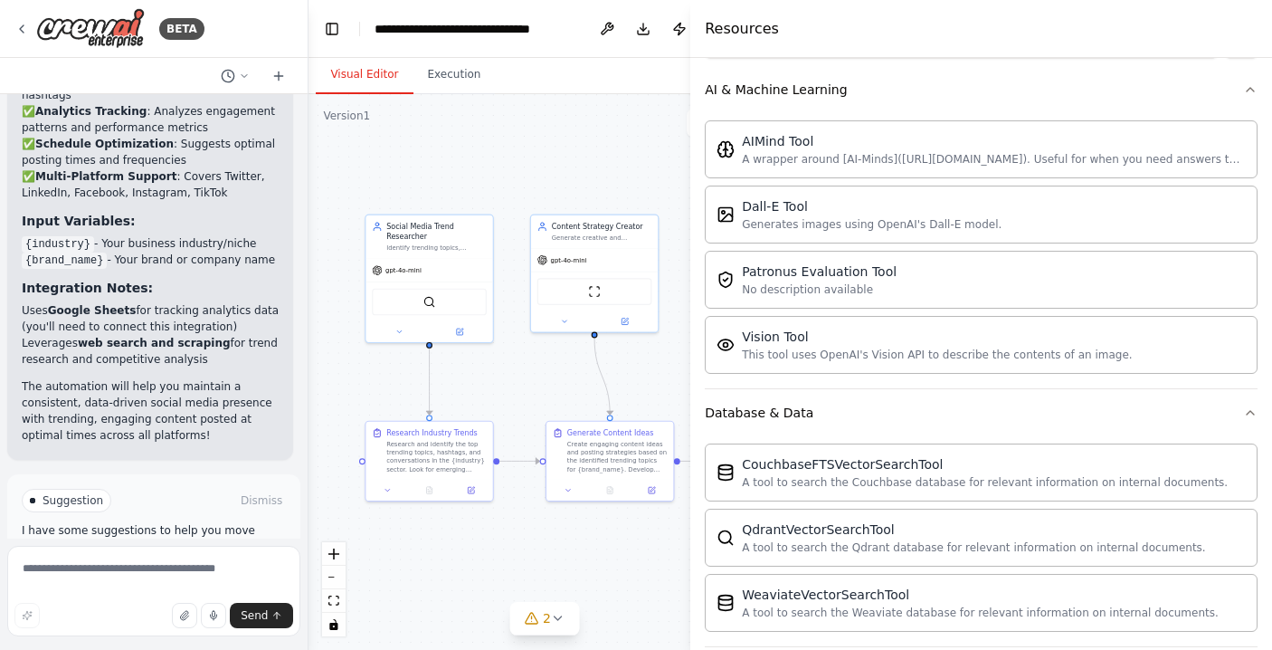
drag, startPoint x: 388, startPoint y: 478, endPoint x: 360, endPoint y: 387, distance: 94.7
click at [360, 387] on div ".deletable-edge-delete-btn { width: 20px; height: 20px; border: 0px solid #ffff…" at bounding box center [545, 372] width 472 height 556
click at [27, 33] on icon at bounding box center [21, 29] width 14 height 14
